Goal: Find specific page/section: Find specific page/section

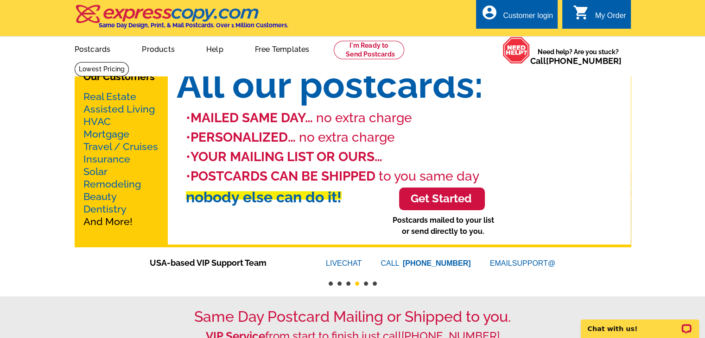
click at [349, 93] on h1 "All our postcards:" at bounding box center [398, 85] width 463 height 44
click at [118, 99] on link "Real Estate" at bounding box center [109, 97] width 53 height 12
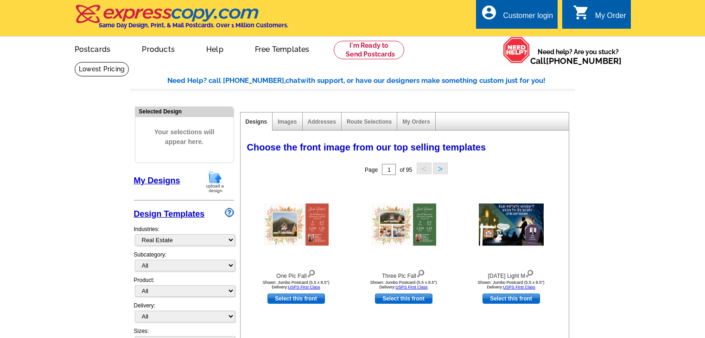
select select "785"
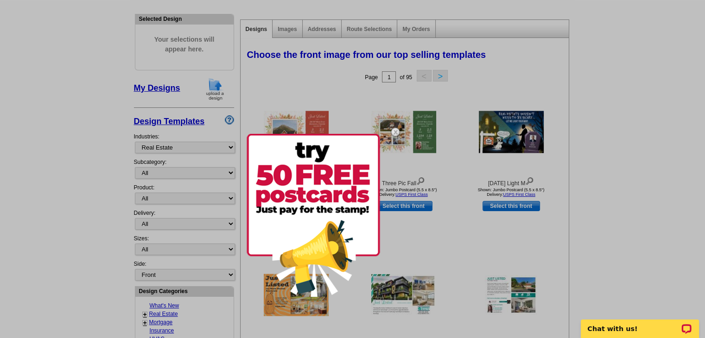
click at [393, 132] on img at bounding box center [395, 132] width 27 height 27
